Goal: Task Accomplishment & Management: Manage account settings

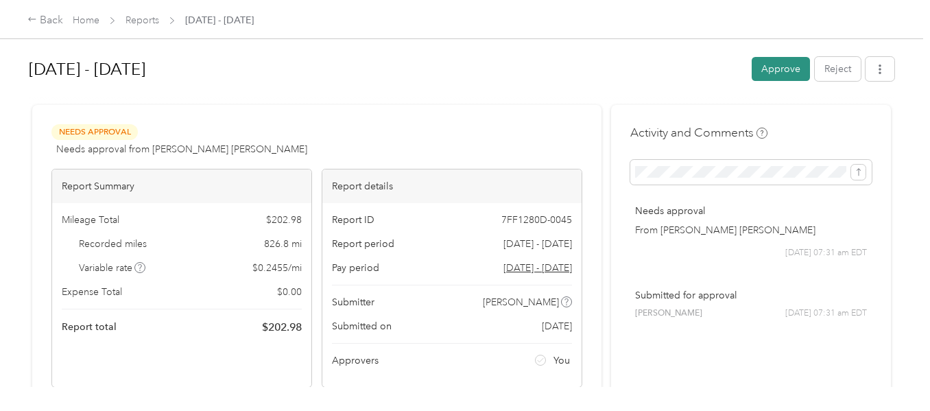
click at [776, 68] on button "Approve" at bounding box center [781, 69] width 58 height 24
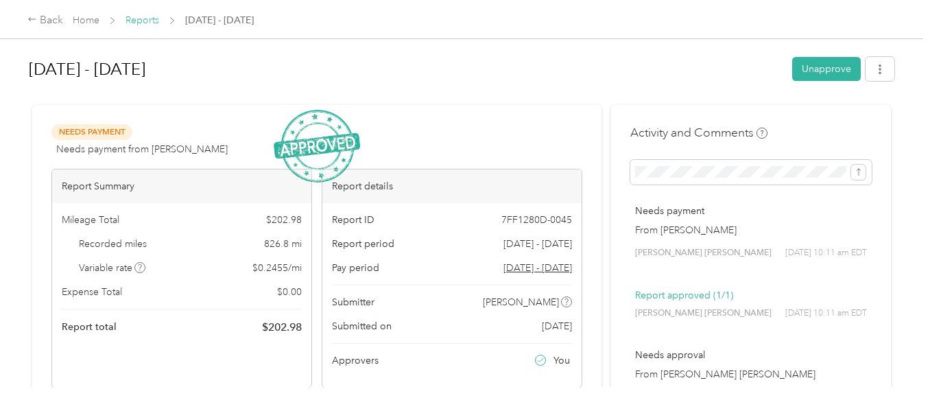
click at [142, 19] on link "Reports" at bounding box center [143, 20] width 34 height 12
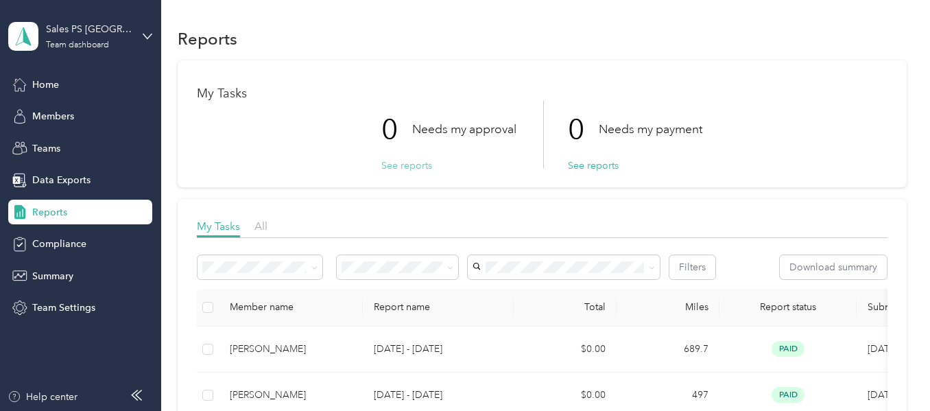
click at [411, 167] on button "See reports" at bounding box center [406, 165] width 51 height 14
